Goal: Task Accomplishment & Management: Use online tool/utility

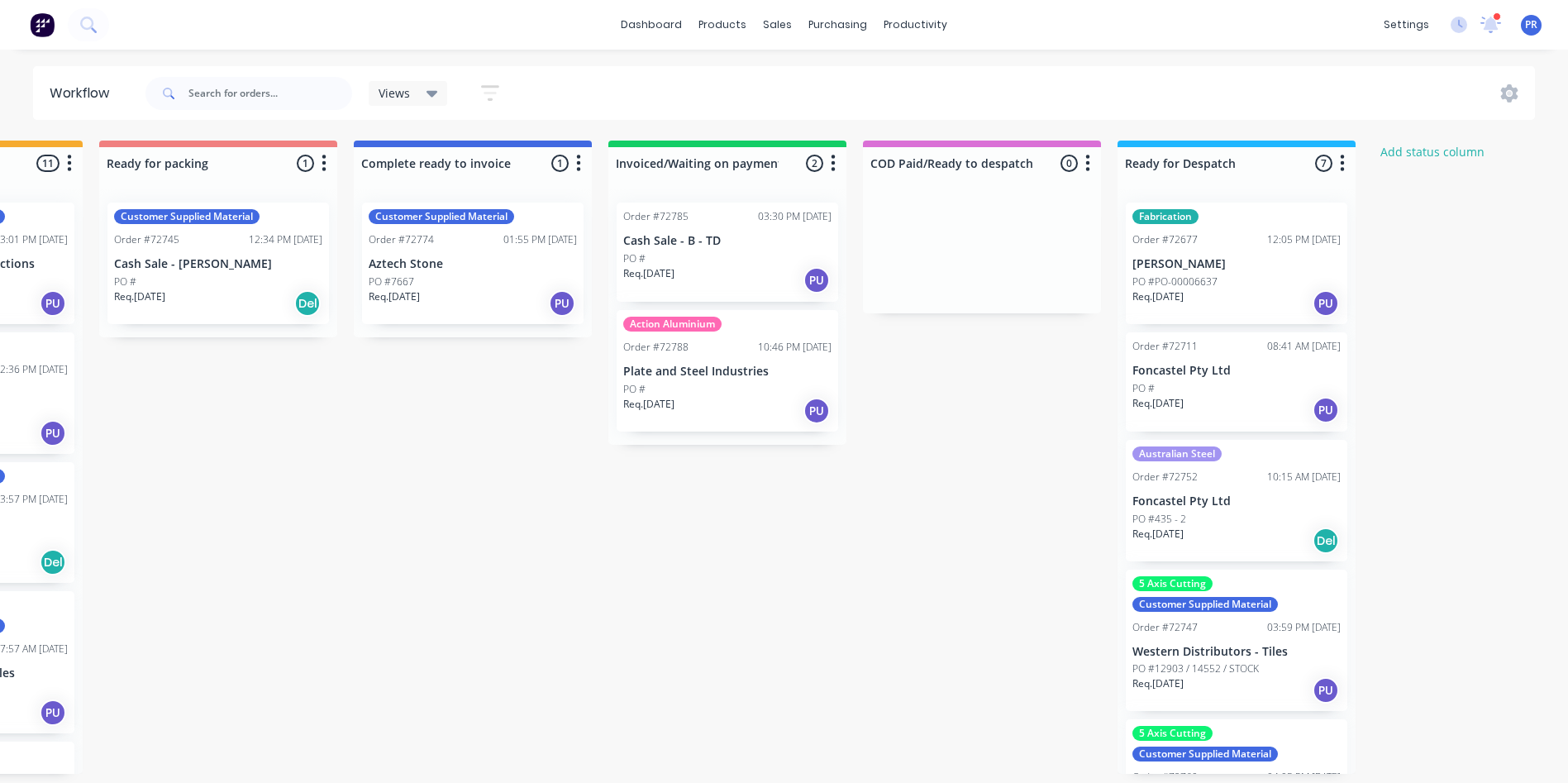
scroll to position [0, 1209]
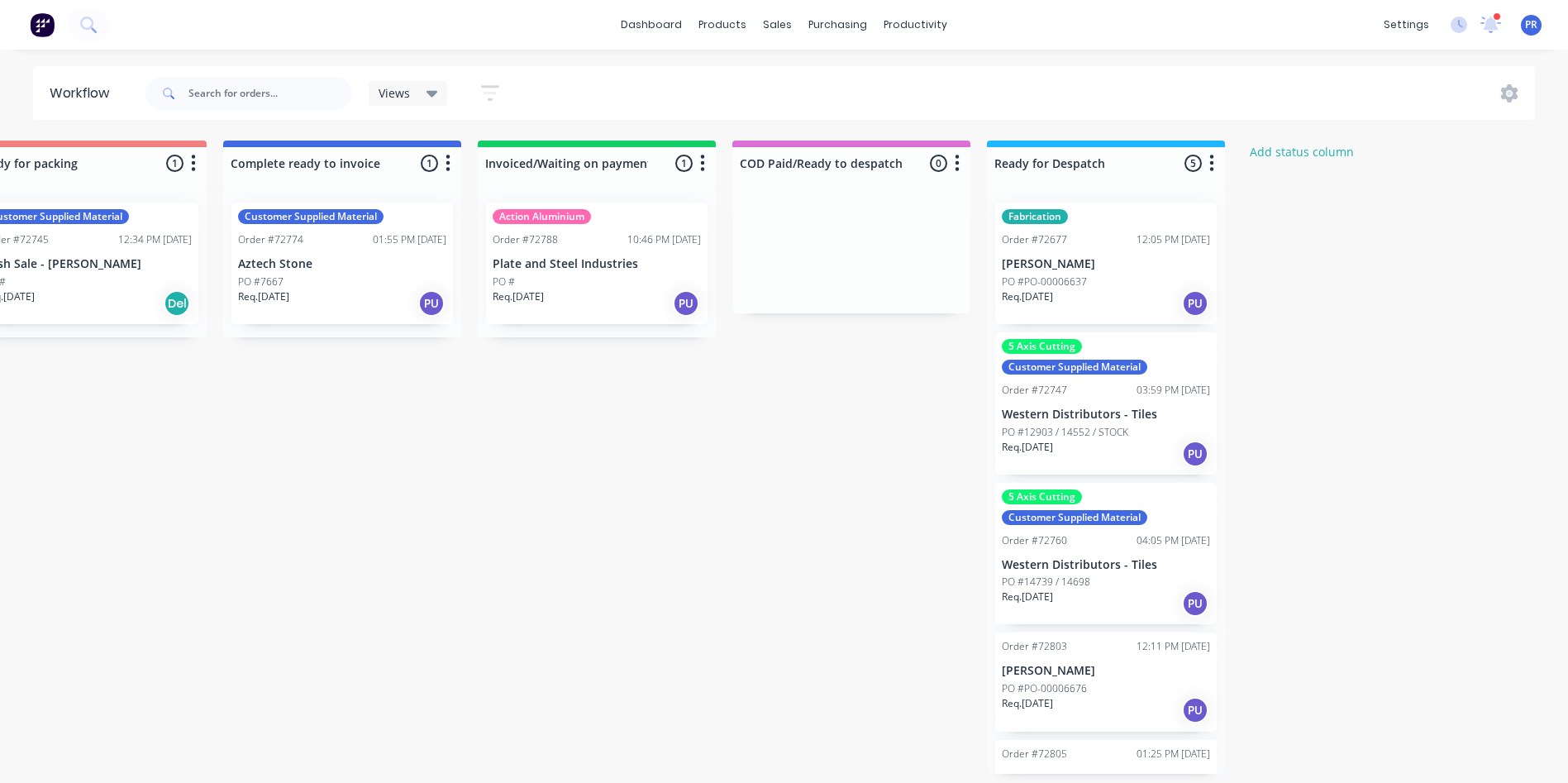
scroll to position [0, 1429]
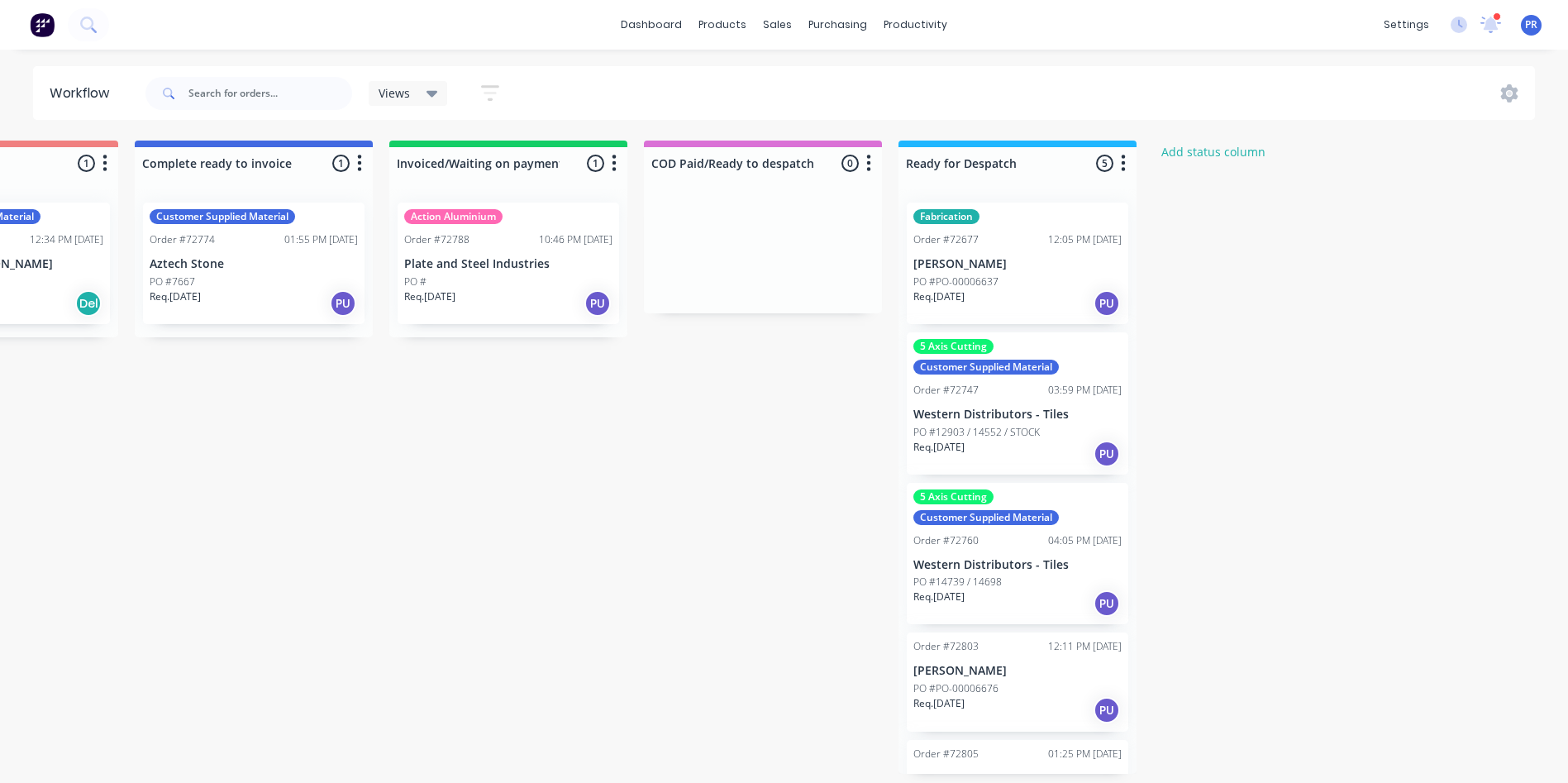
click at [1009, 288] on div "PO #PO-00006637" at bounding box center [1018, 282] width 208 height 14
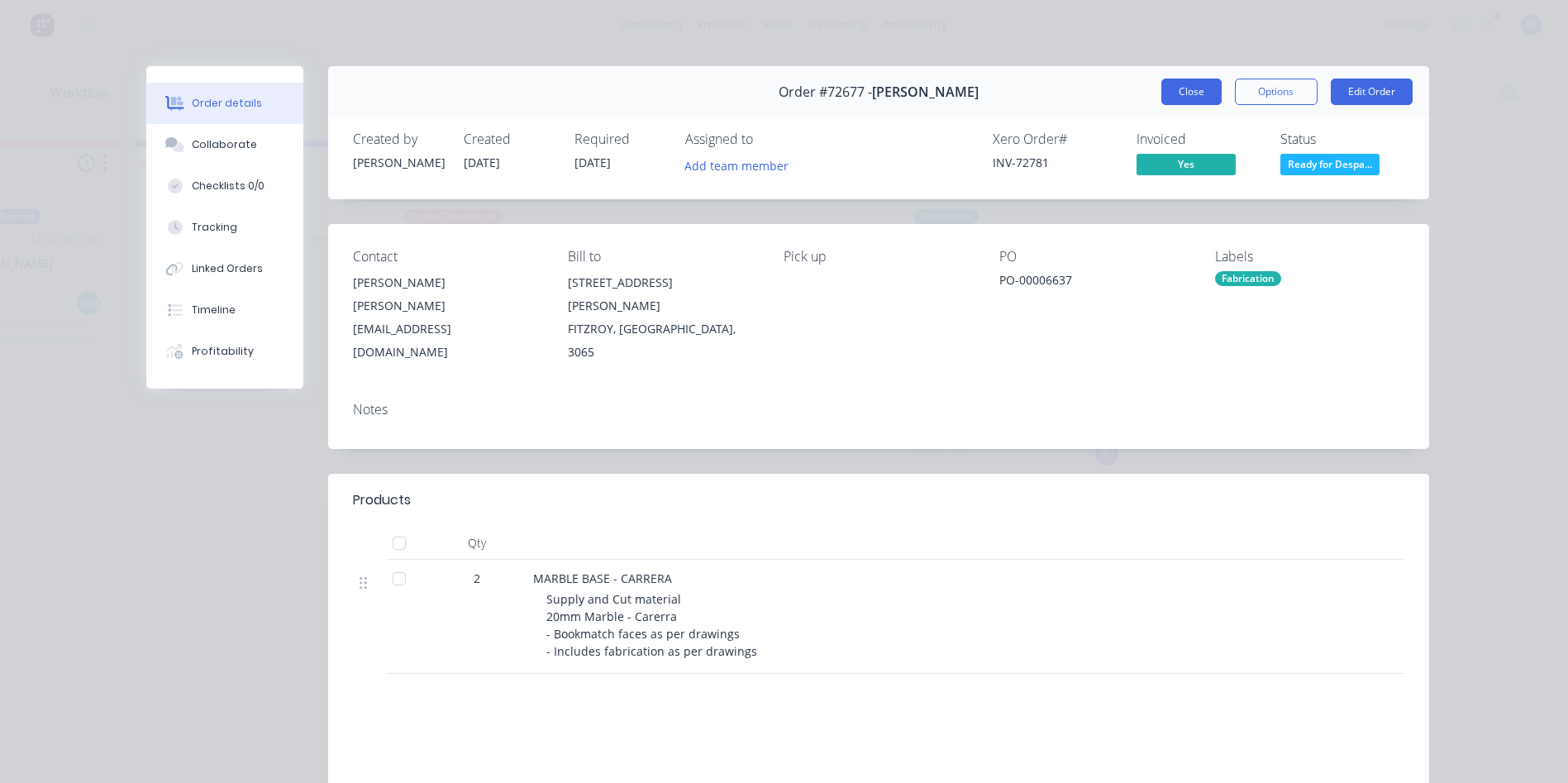
click at [1194, 94] on button "Close" at bounding box center [1191, 91] width 61 height 26
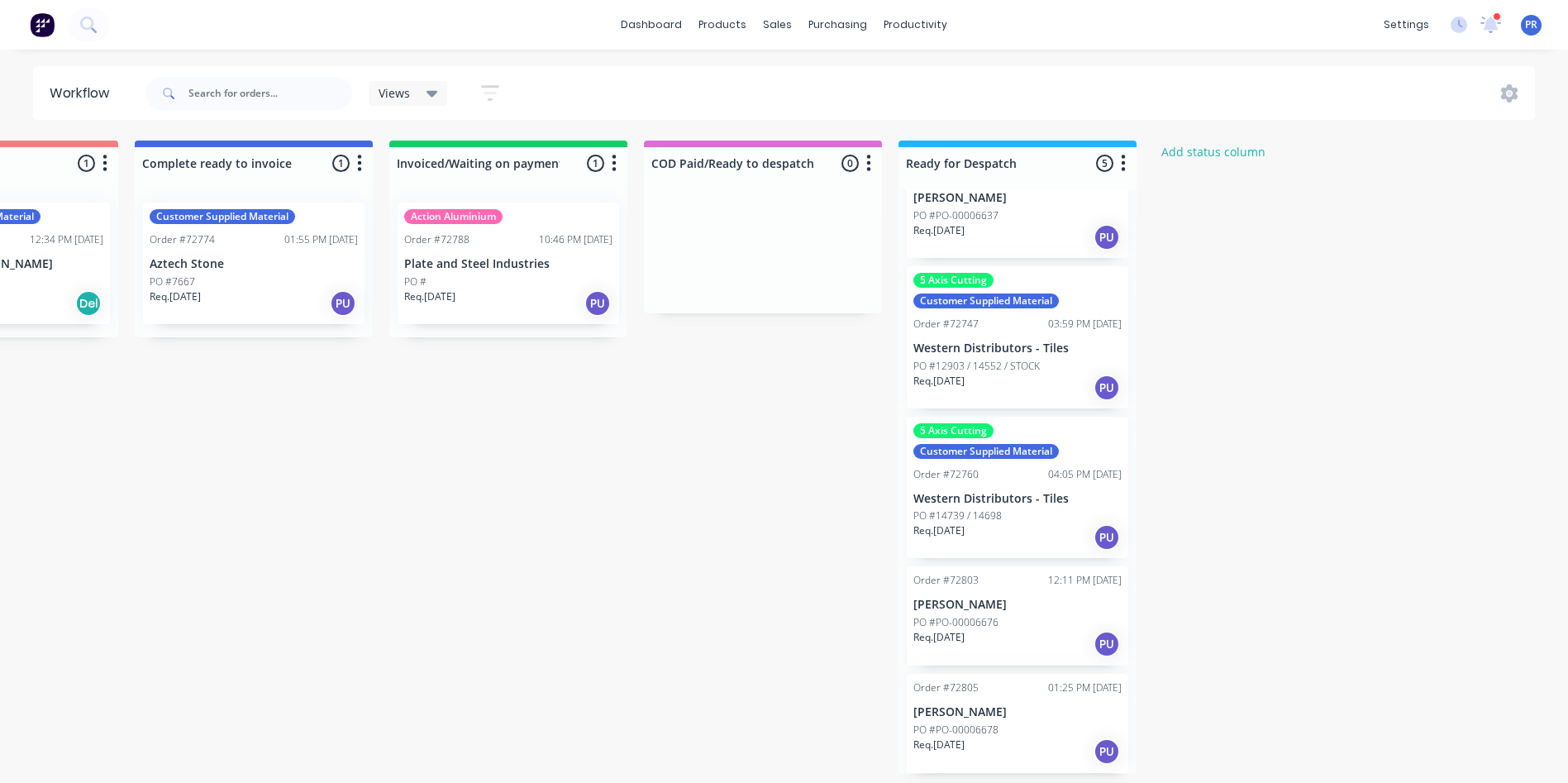
scroll to position [4, 1429]
click at [1058, 641] on div "Req. 09/09/25 PU" at bounding box center [1018, 644] width 208 height 28
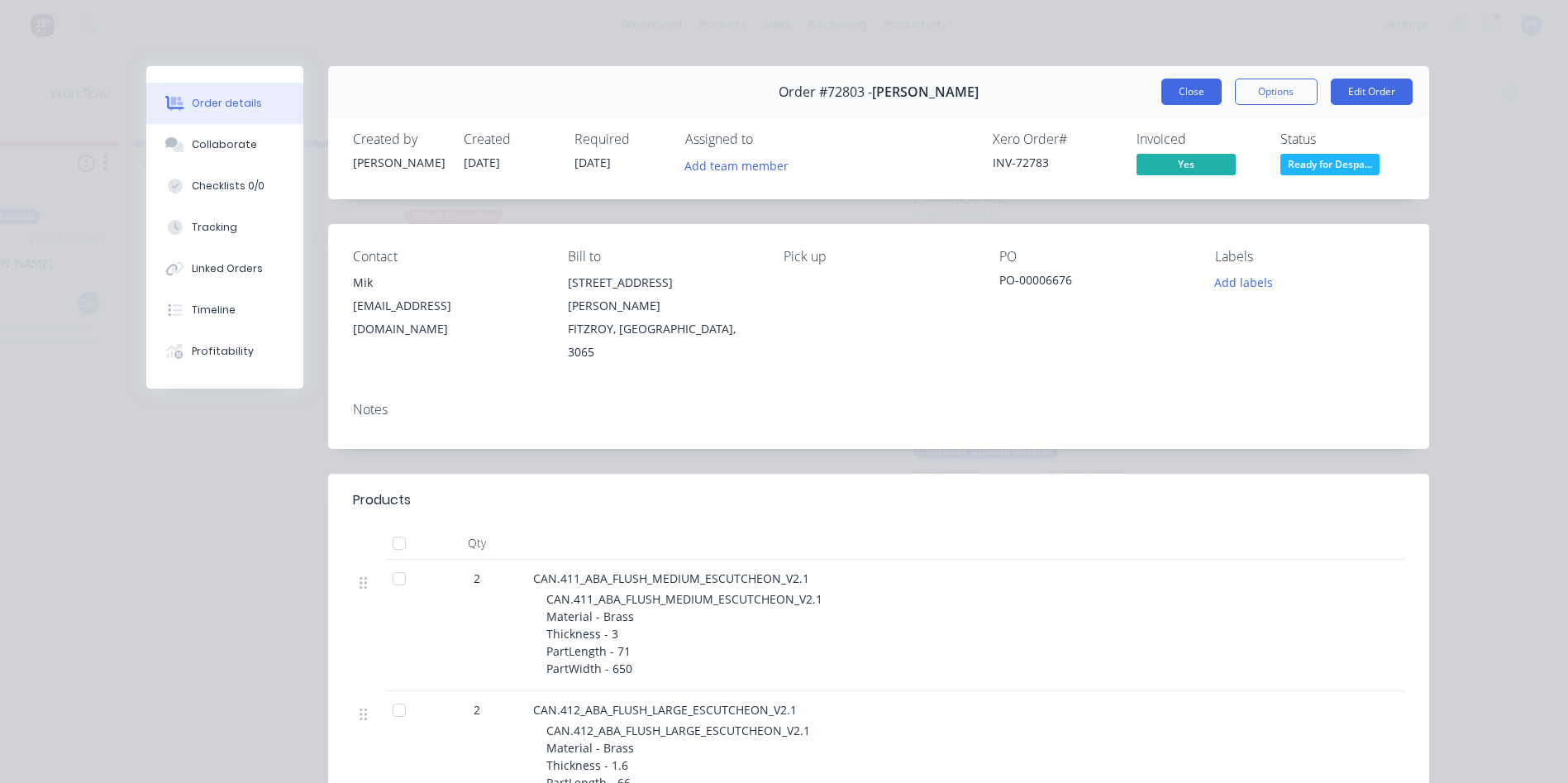
click at [1162, 94] on button "Close" at bounding box center [1191, 91] width 61 height 26
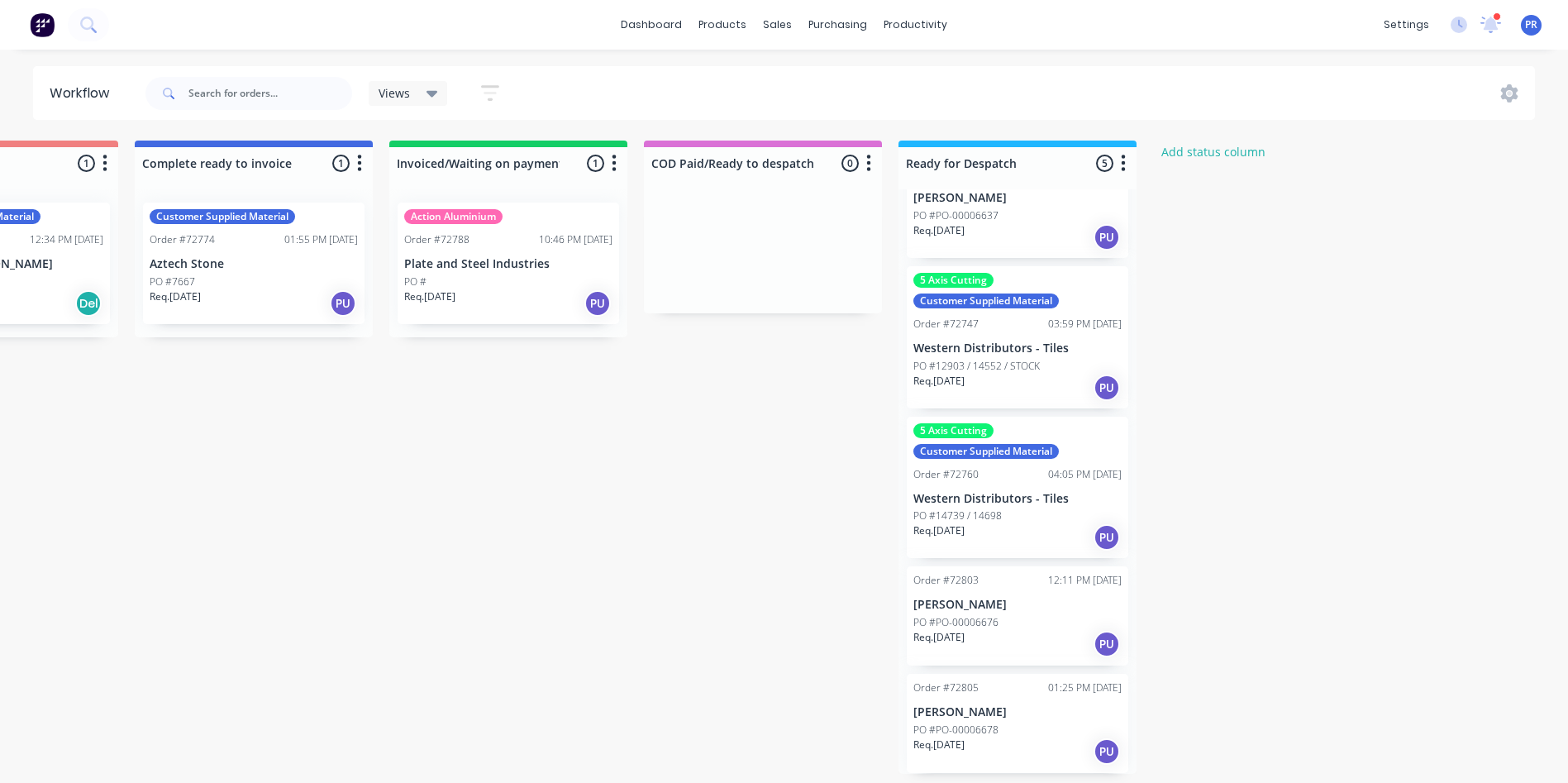
click at [1037, 733] on div "PO #PO-00006678" at bounding box center [1018, 730] width 208 height 14
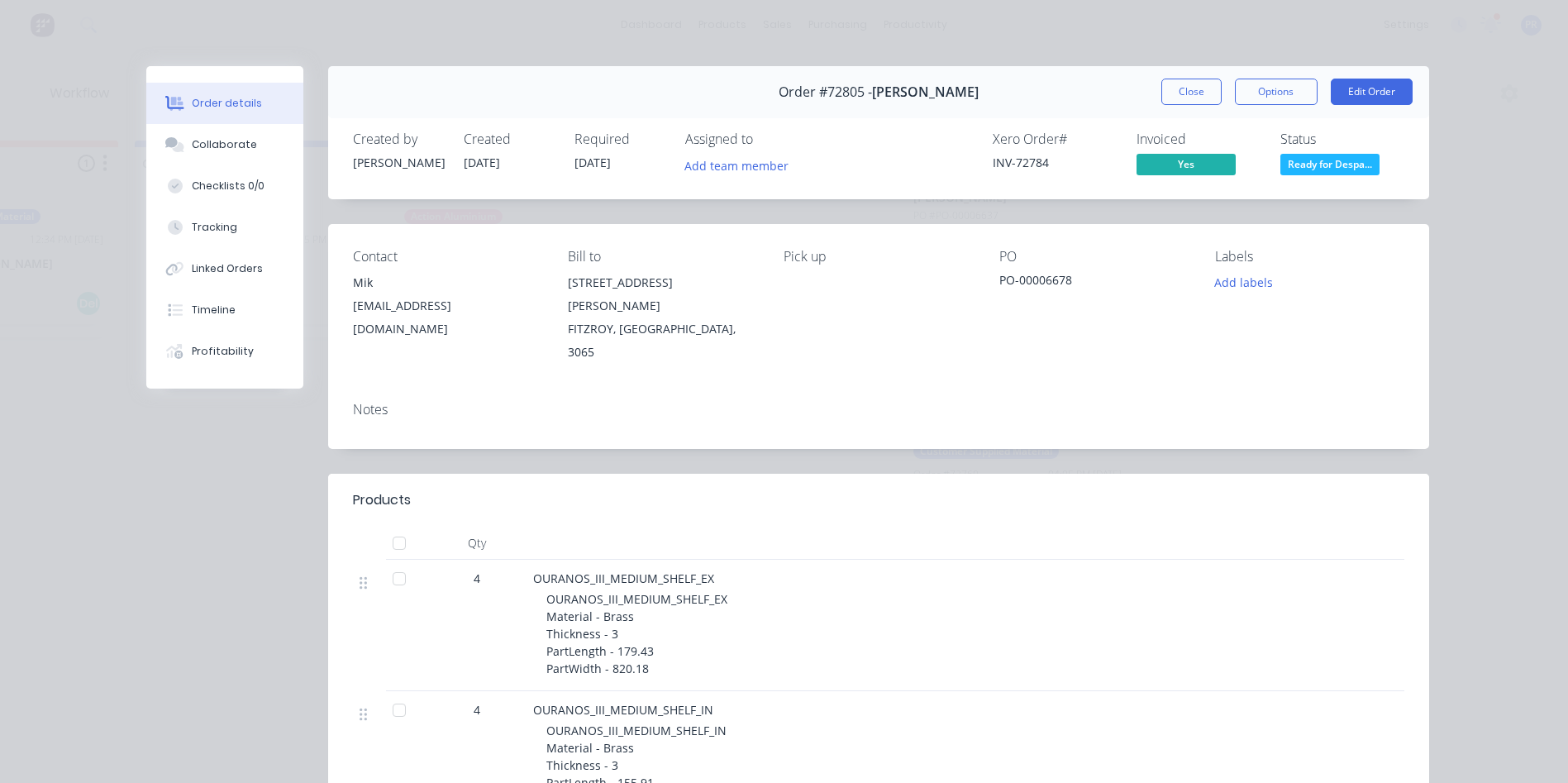
scroll to position [82, 0]
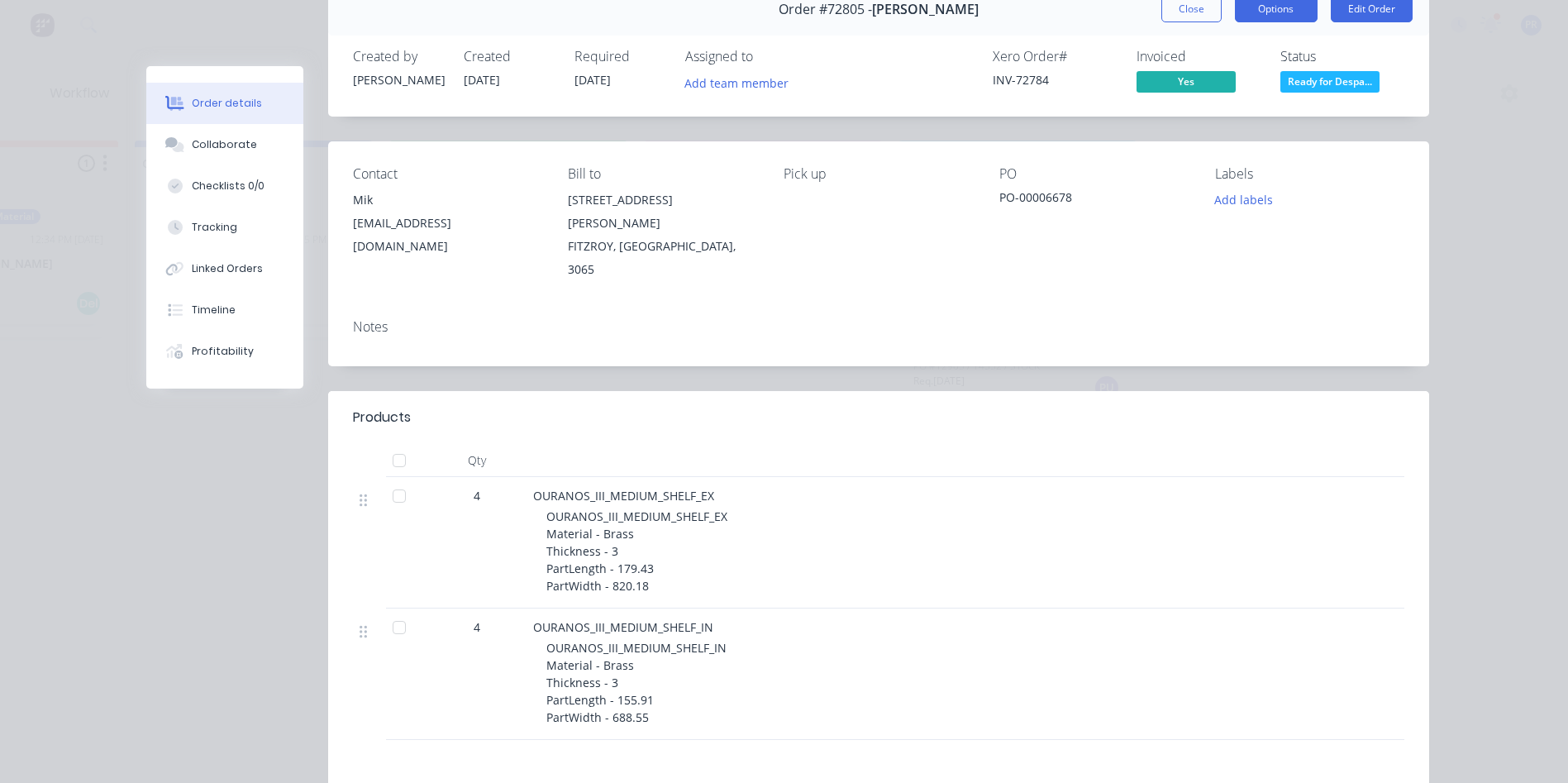
click at [1274, 1] on button "Options" at bounding box center [1276, 8] width 82 height 26
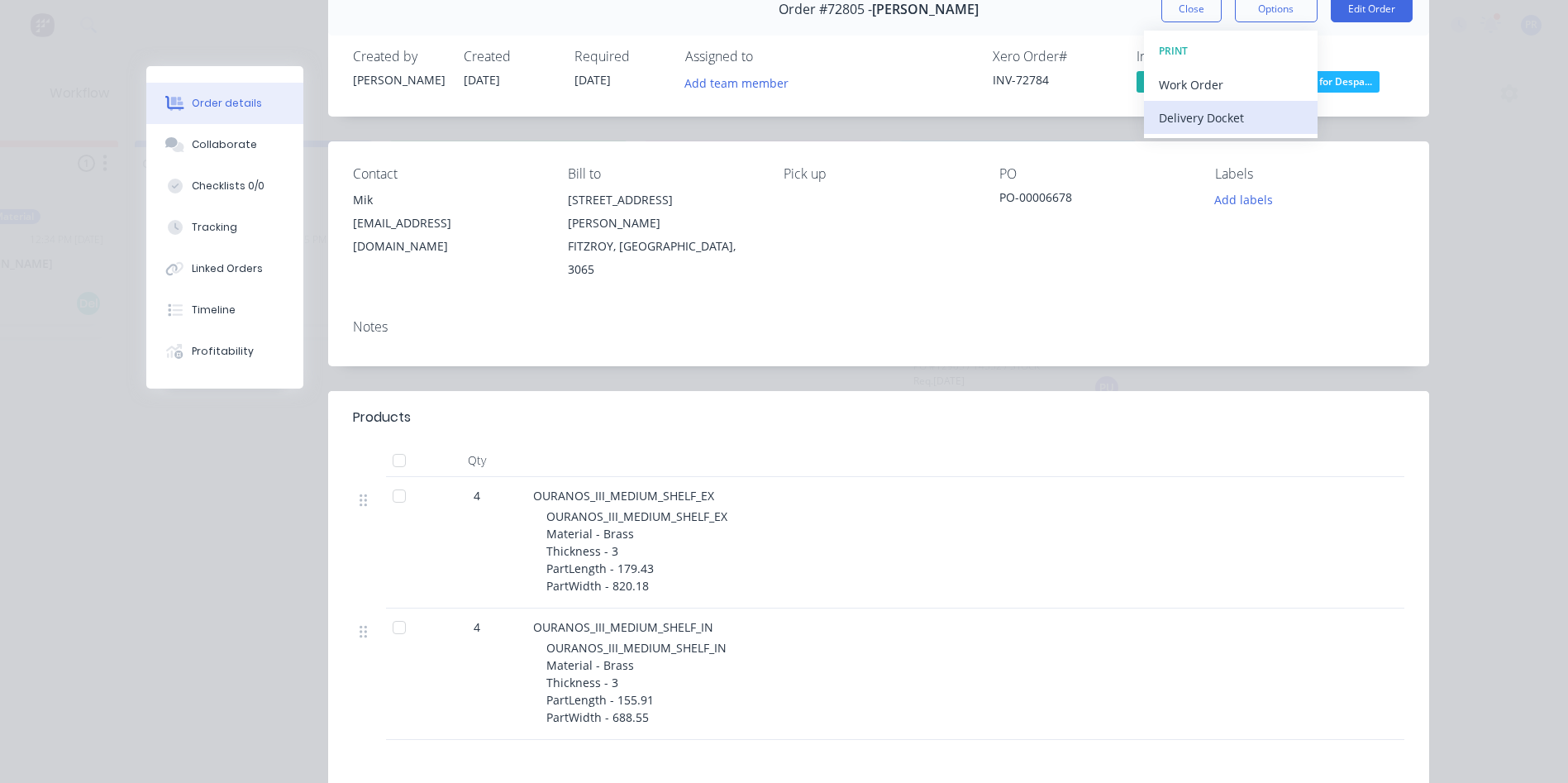
click at [1197, 119] on div "Delivery Docket" at bounding box center [1230, 118] width 144 height 24
click at [1152, 124] on button "Standard" at bounding box center [1231, 117] width 174 height 33
